Goal: Information Seeking & Learning: Learn about a topic

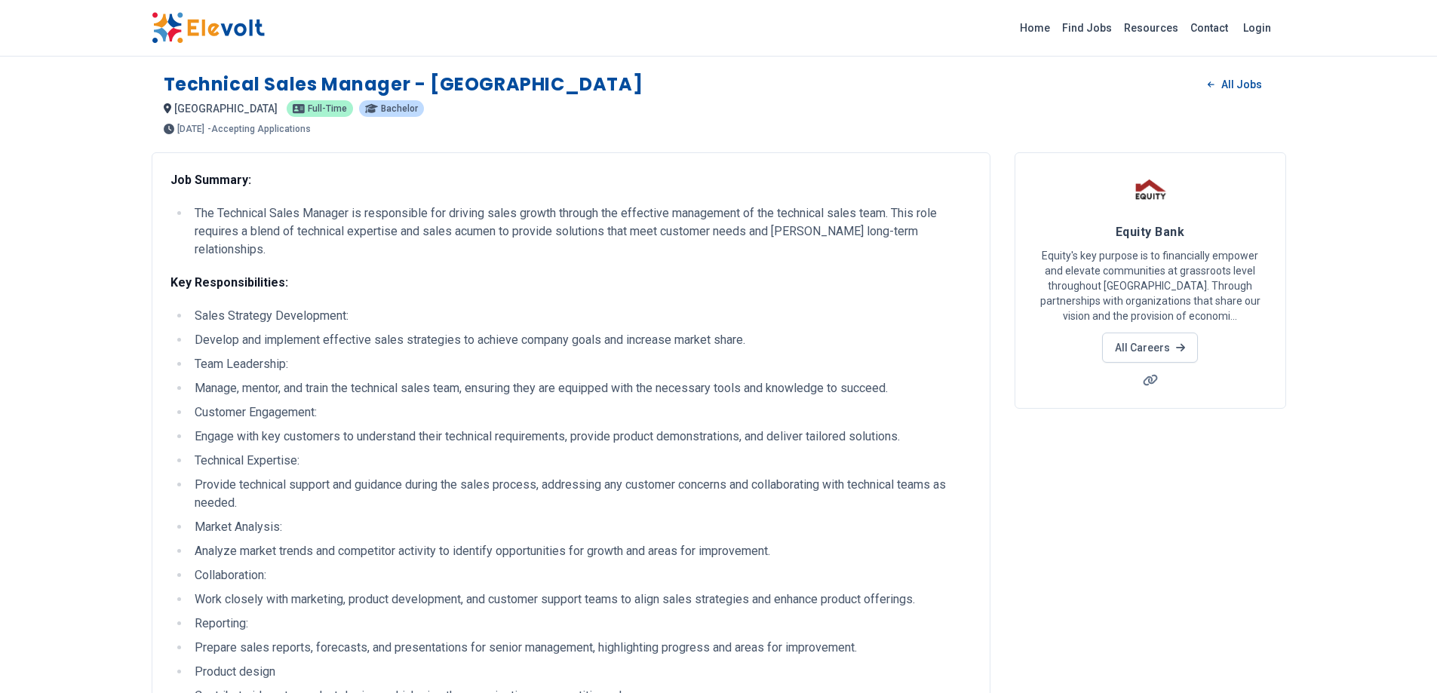
click at [198, 28] on img at bounding box center [208, 28] width 113 height 32
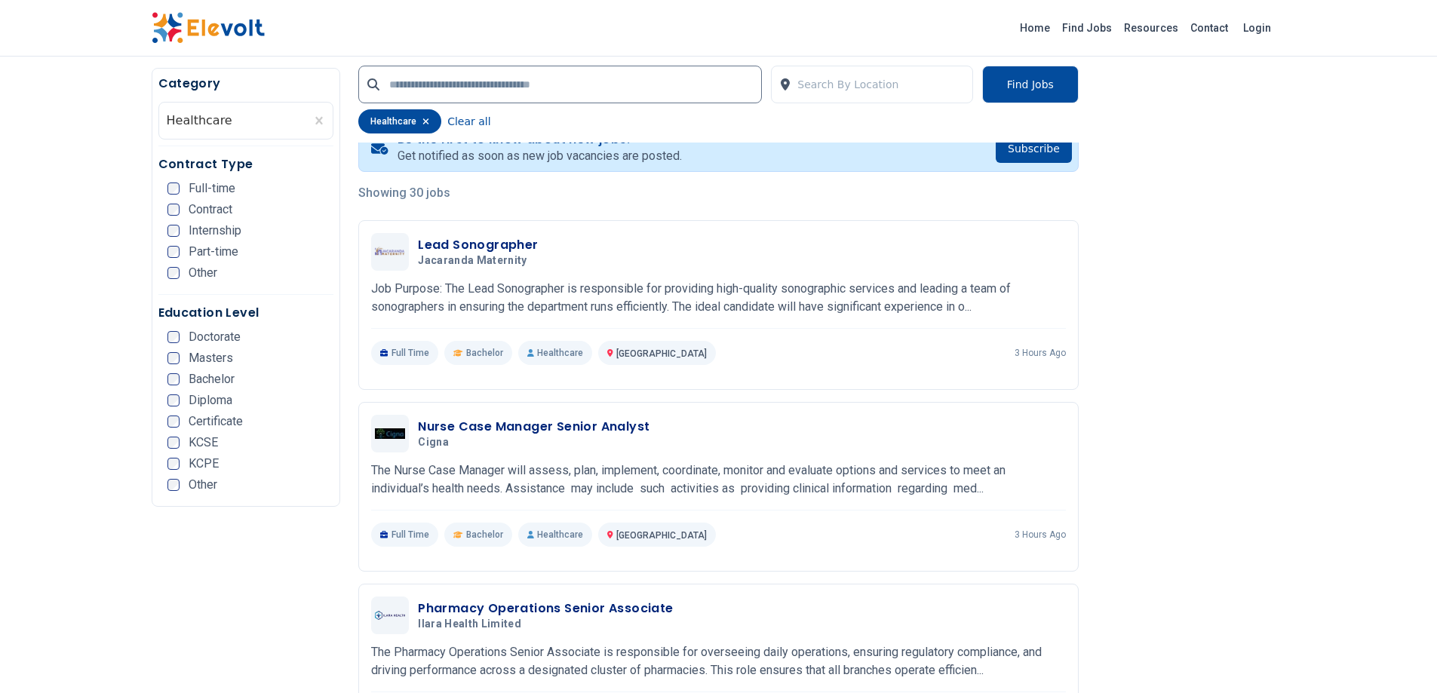
scroll to position [303, 0]
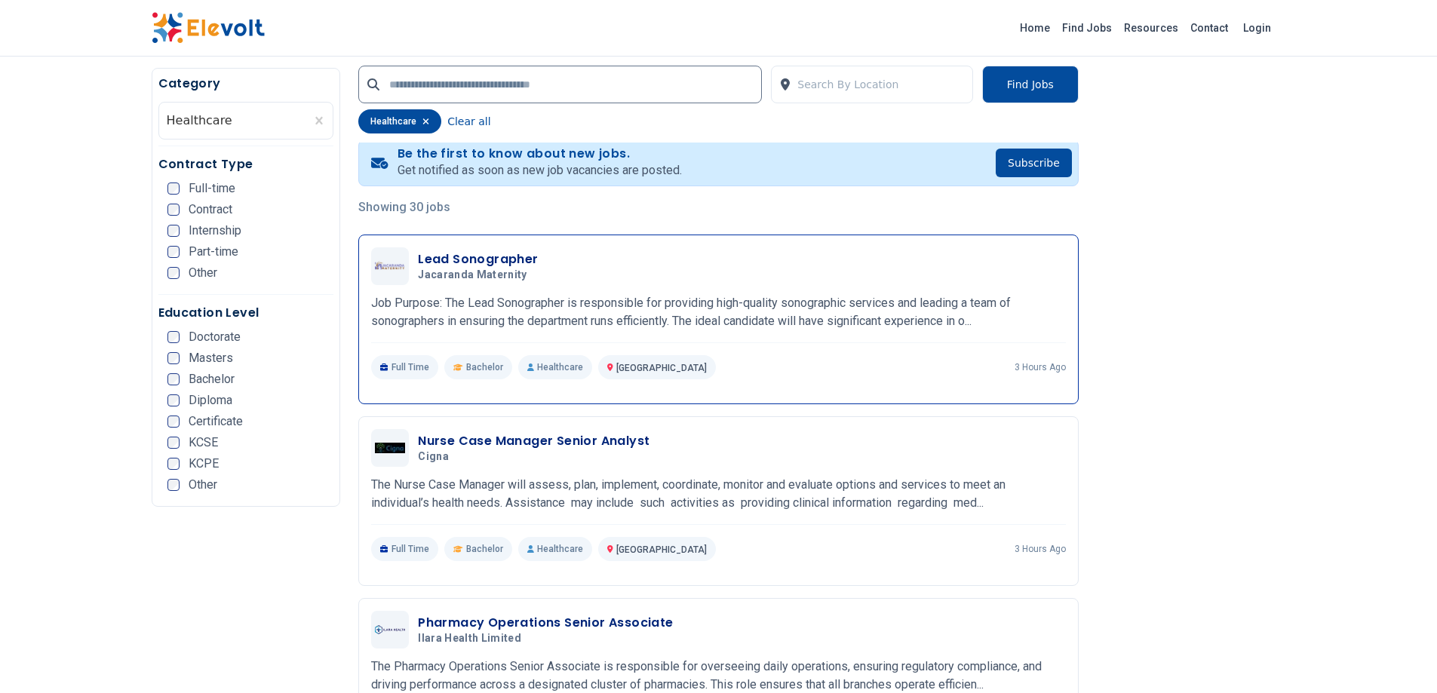
click at [460, 269] on span "Jacaranda Maternity" at bounding box center [472, 276] width 109 height 14
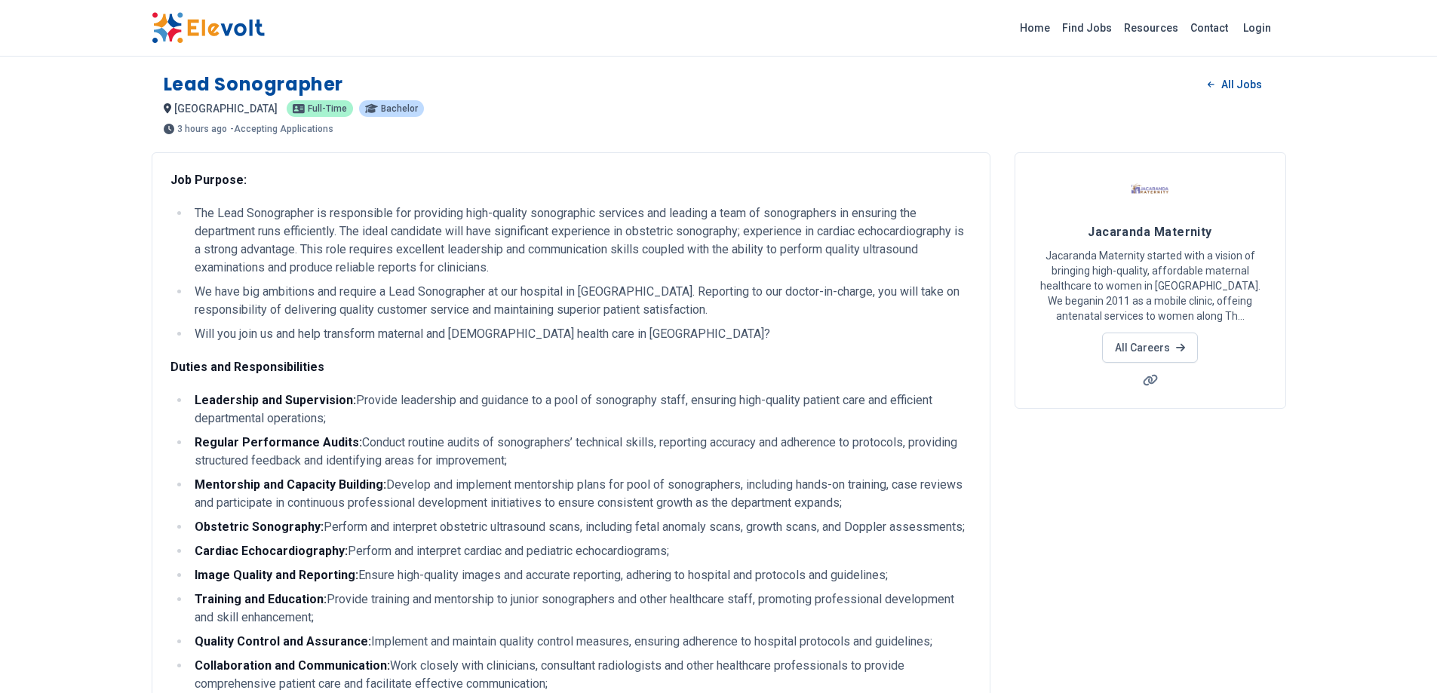
drag, startPoint x: 775, startPoint y: 392, endPoint x: 155, endPoint y: 70, distance: 699.4
copy div "Lead Sonographer All Jobs nairobi KE Full-time Bachelor 3 hours ago 08/26/2025 …"
click at [1160, 347] on link "All Careers" at bounding box center [1150, 348] width 96 height 30
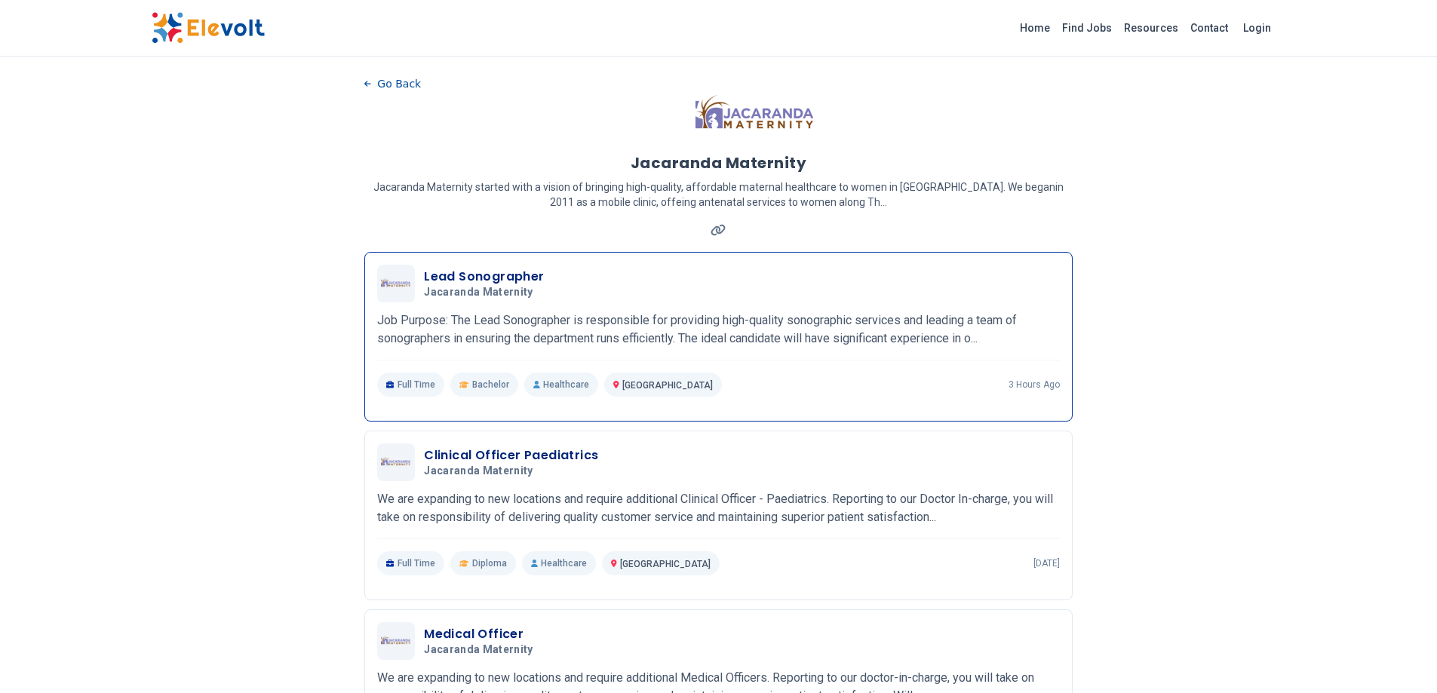
click at [447, 285] on h3 "Lead Sonographer" at bounding box center [484, 277] width 120 height 18
